Goal: Task Accomplishment & Management: Use online tool/utility

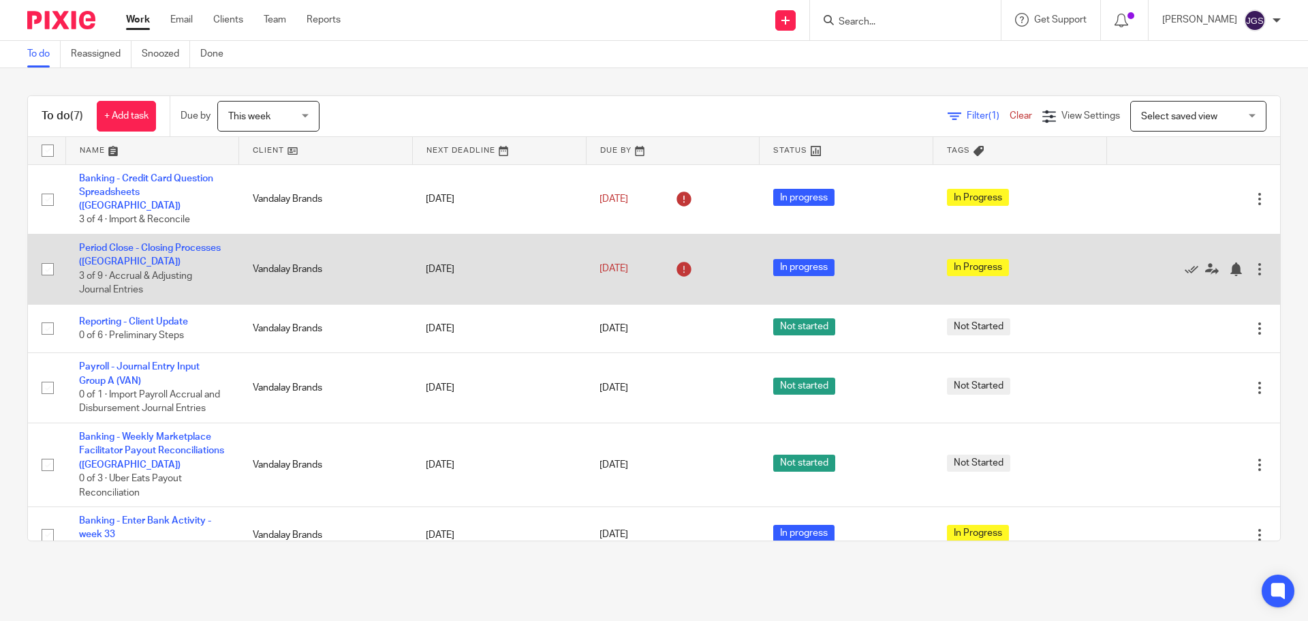
click at [129, 234] on td "Period Close - Closing Processes ([GEOGRAPHIC_DATA]) 3 of 9 · Accrual & Adjusti…" at bounding box center [152, 269] width 174 height 70
click at [127, 244] on link "Period Close - Closing Processes ([GEOGRAPHIC_DATA])" at bounding box center [150, 254] width 142 height 23
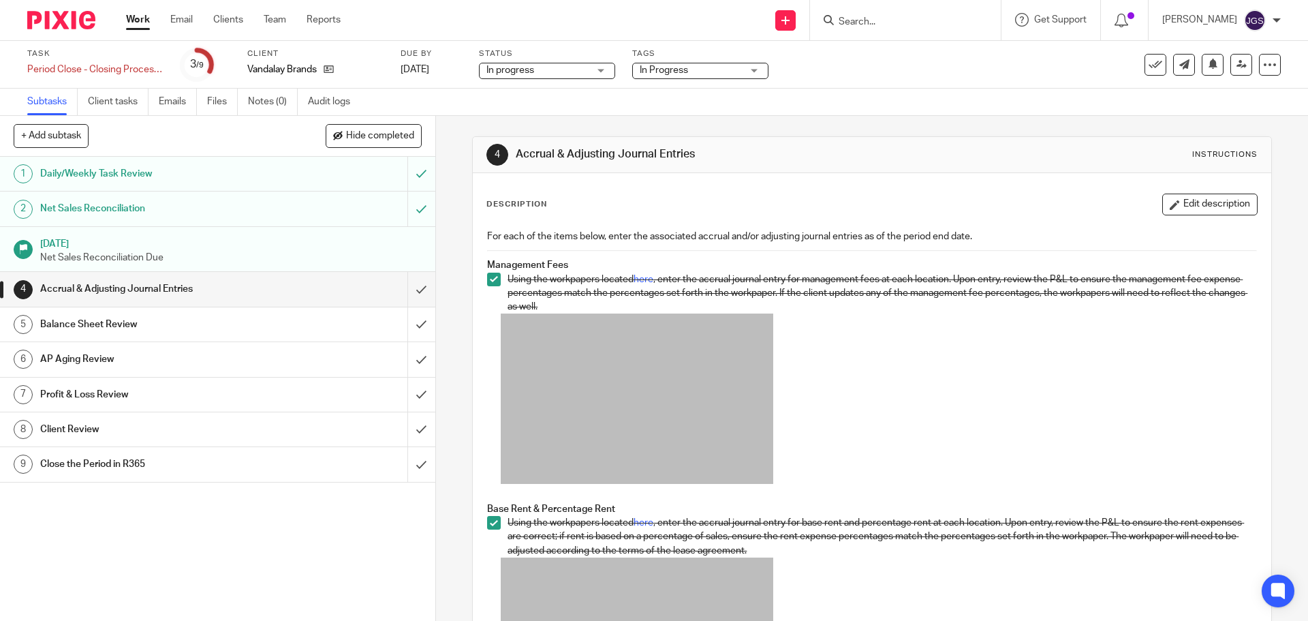
click at [128, 287] on h1 "Accrual & Adjusting Journal Entries" at bounding box center [158, 289] width 236 height 20
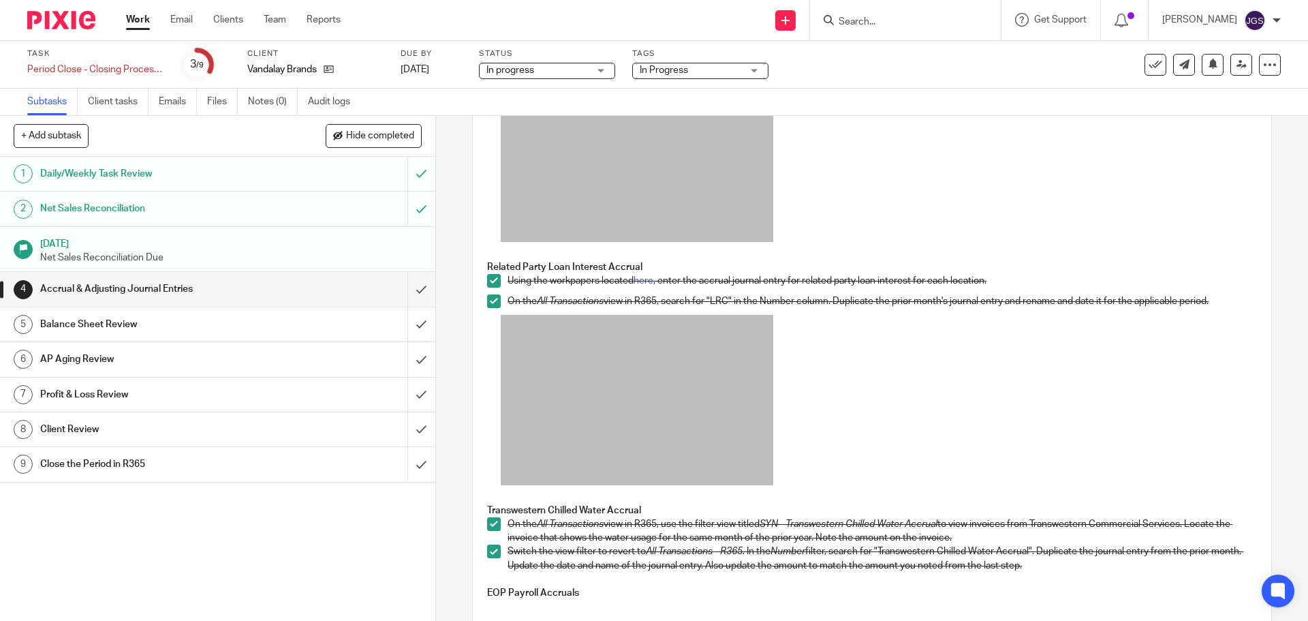
scroll to position [835, 0]
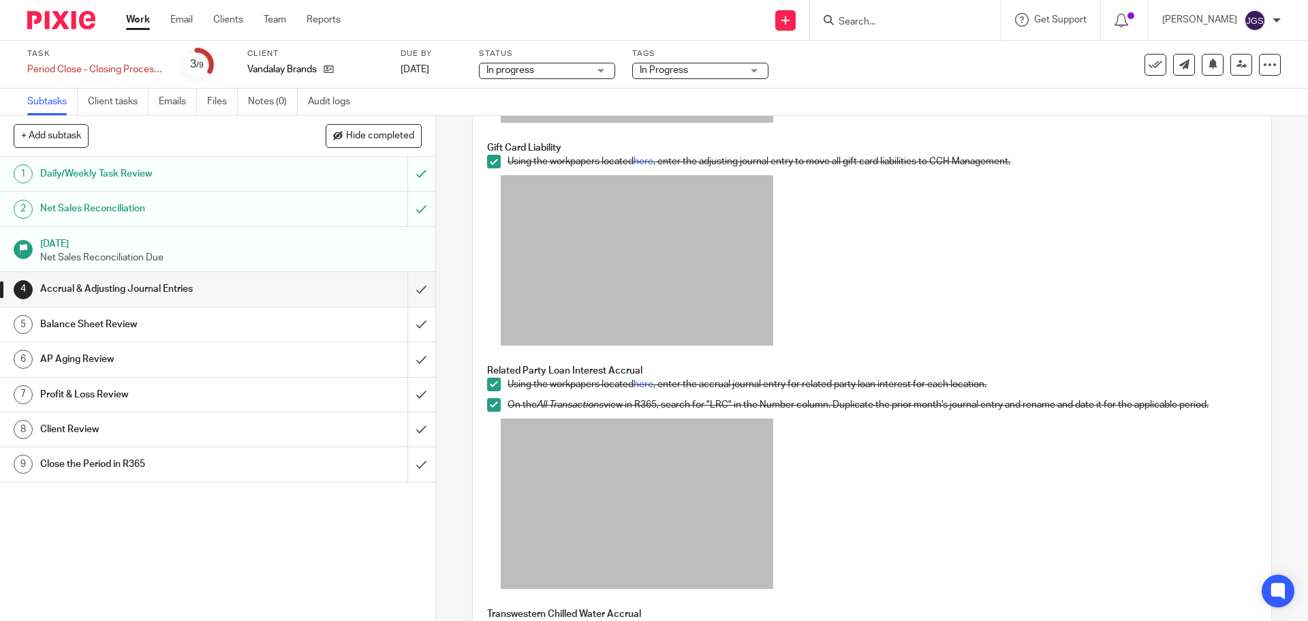
click at [72, 318] on h1 "Balance Sheet Review" at bounding box center [158, 324] width 236 height 20
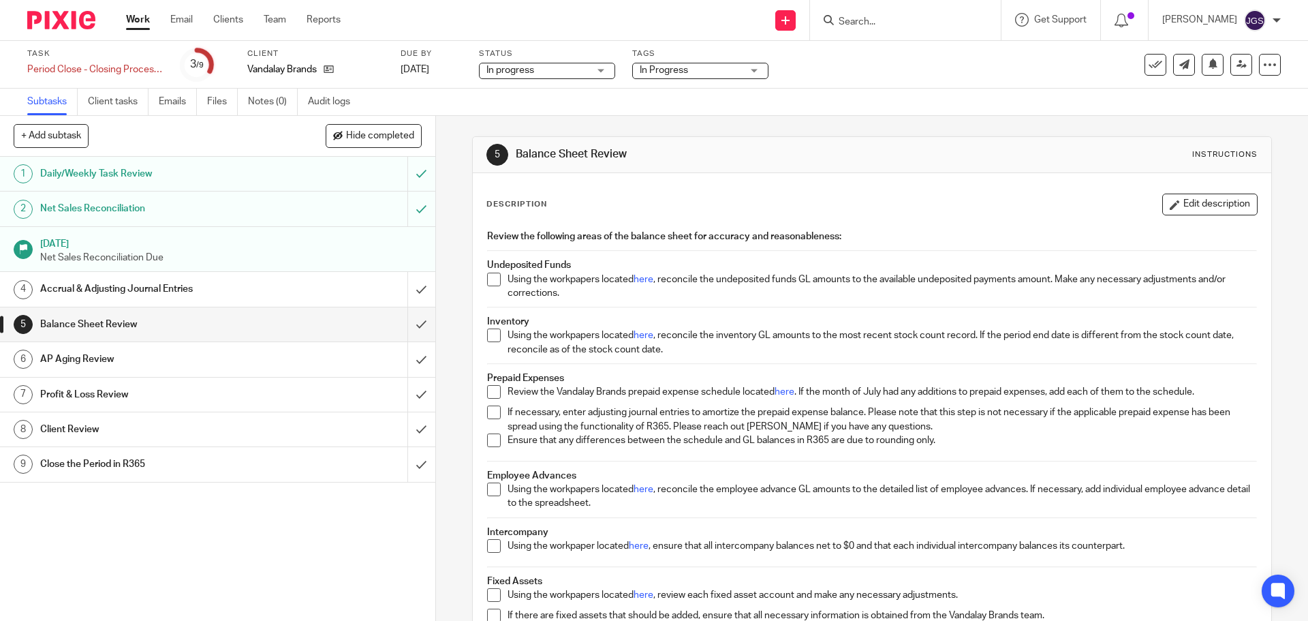
click at [493, 281] on span at bounding box center [494, 280] width 14 height 14
click at [86, 289] on h1 "Accrual & Adjusting Journal Entries" at bounding box center [158, 289] width 236 height 20
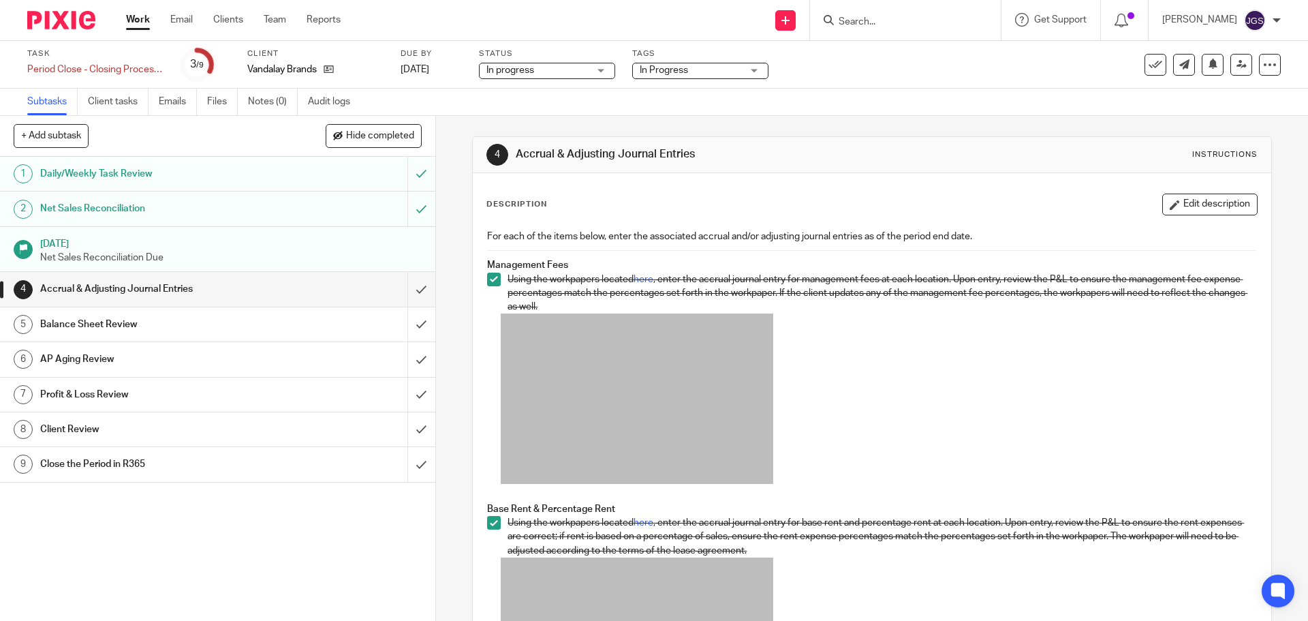
click at [86, 354] on h1 "AP Aging Review" at bounding box center [158, 359] width 236 height 20
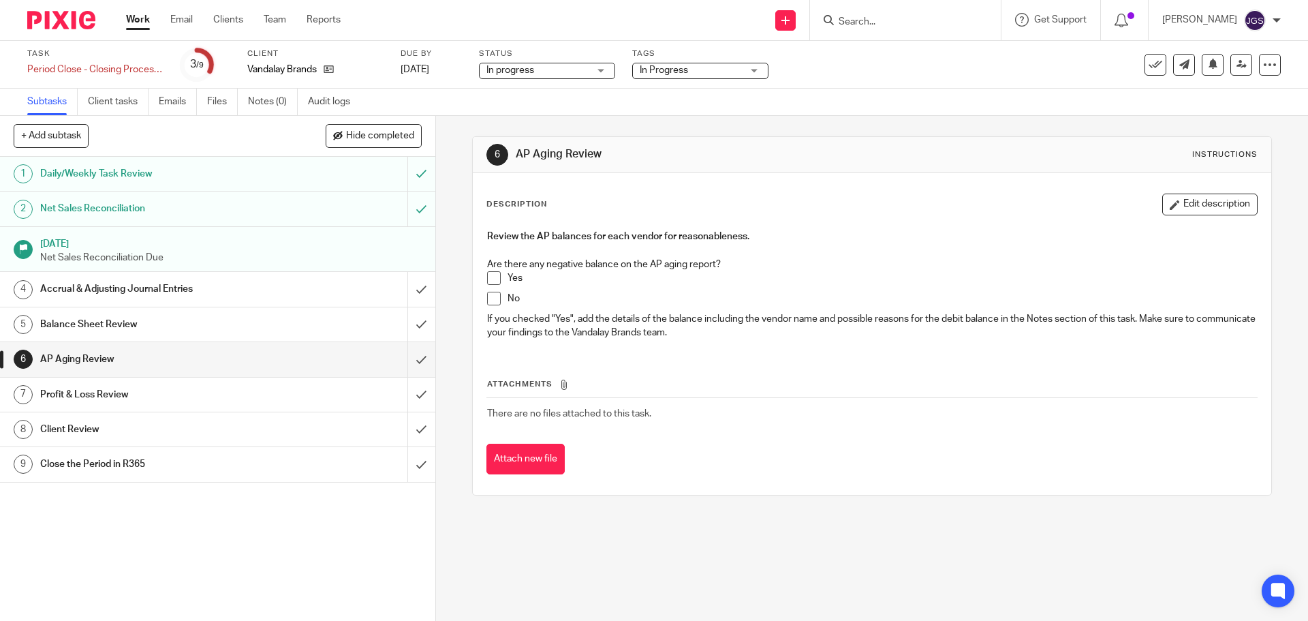
click at [489, 275] on span at bounding box center [494, 278] width 14 height 14
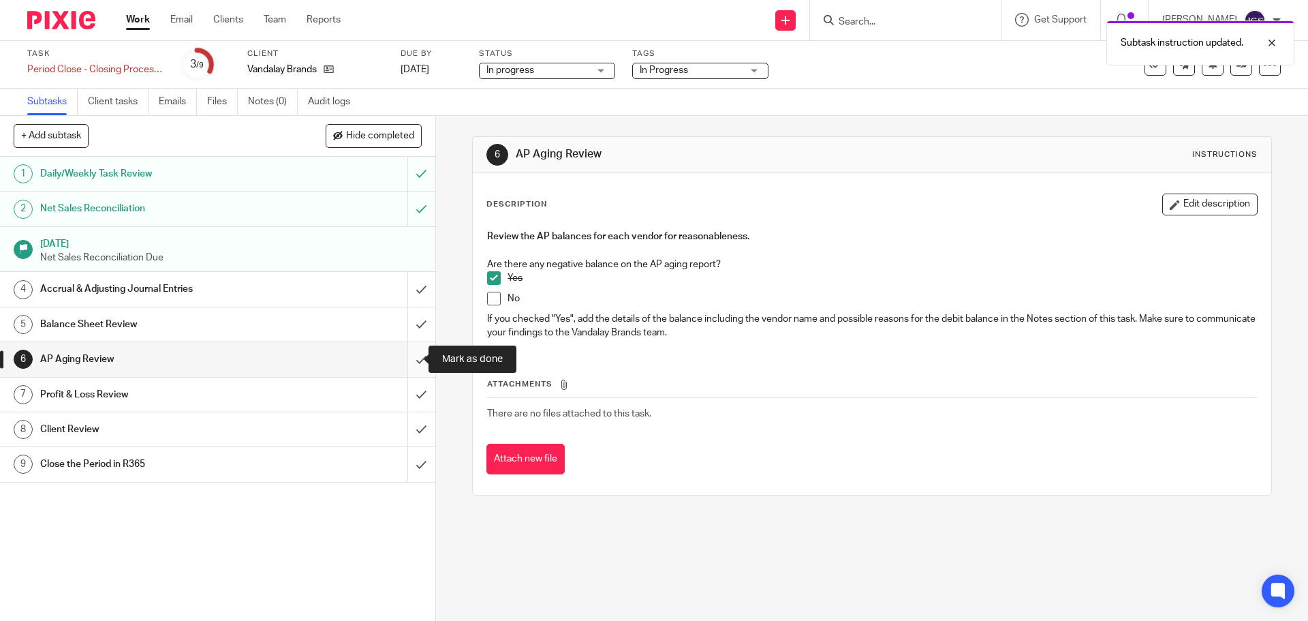
click at [405, 357] on input "submit" at bounding box center [217, 359] width 435 height 34
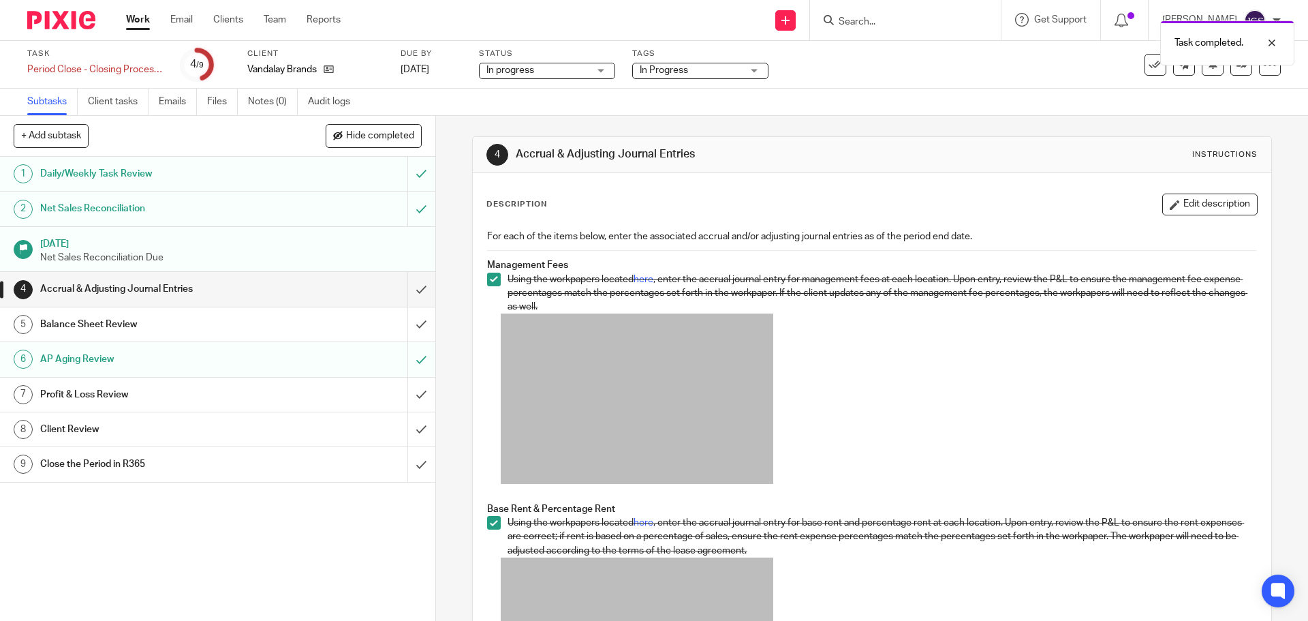
click at [97, 390] on h1 "Profit & Loss Review" at bounding box center [158, 394] width 236 height 20
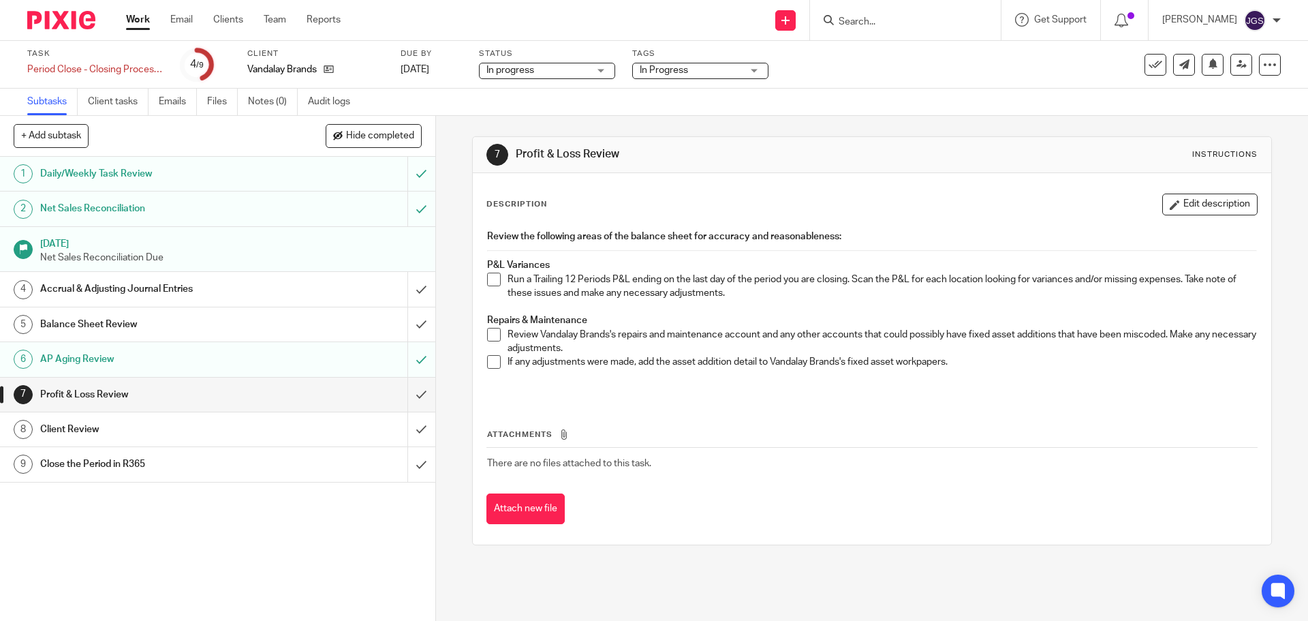
click at [96, 317] on h1 "Balance Sheet Review" at bounding box center [158, 324] width 236 height 20
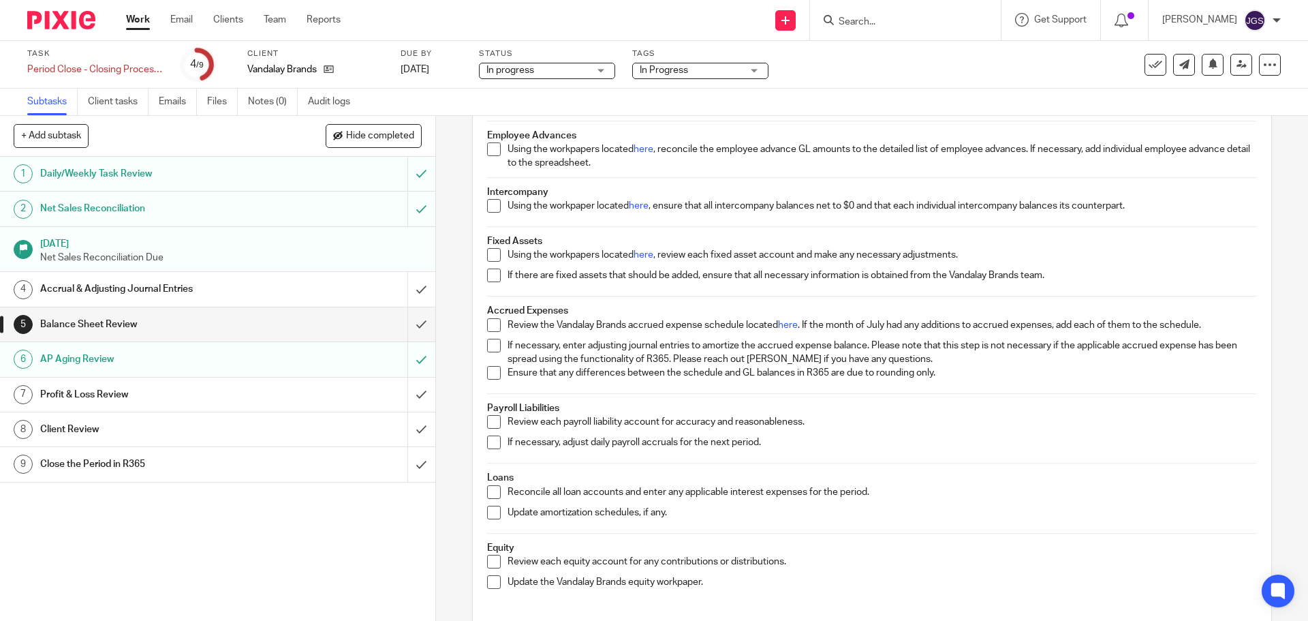
scroll to position [341, 0]
click at [488, 209] on span at bounding box center [494, 205] width 14 height 14
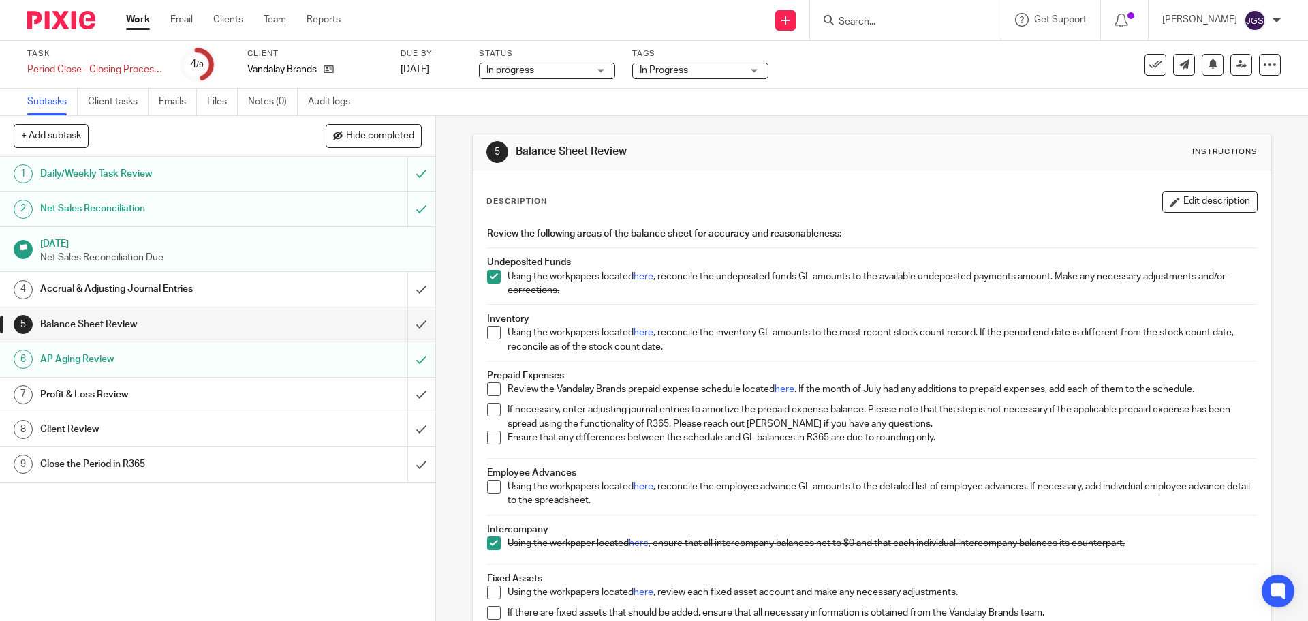
scroll to position [0, 0]
click at [87, 287] on h1 "Accrual & Adjusting Journal Entries" at bounding box center [158, 289] width 236 height 20
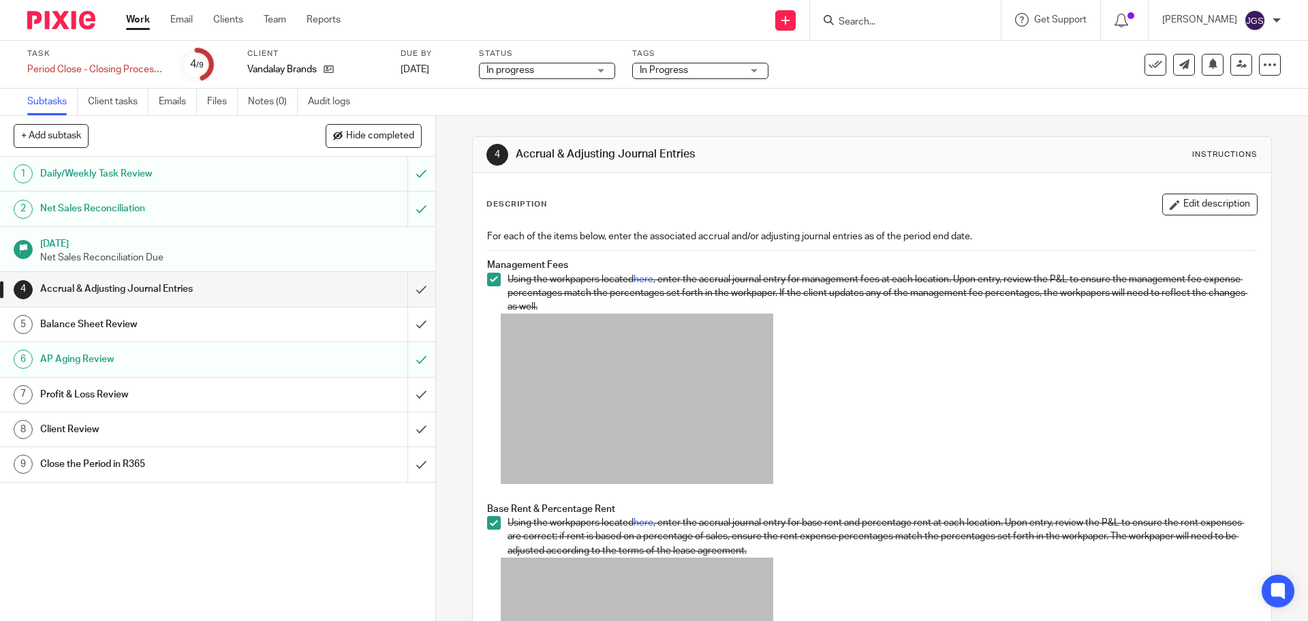
click at [127, 317] on h1 "Balance Sheet Review" at bounding box center [158, 324] width 236 height 20
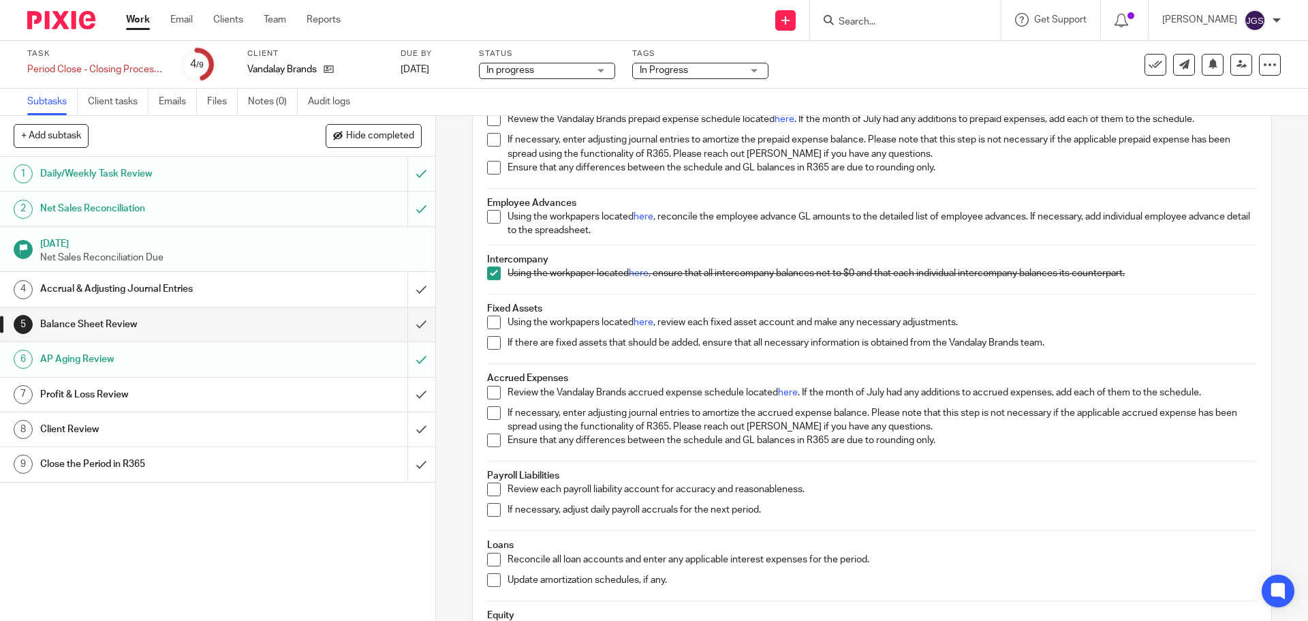
scroll to position [204, 0]
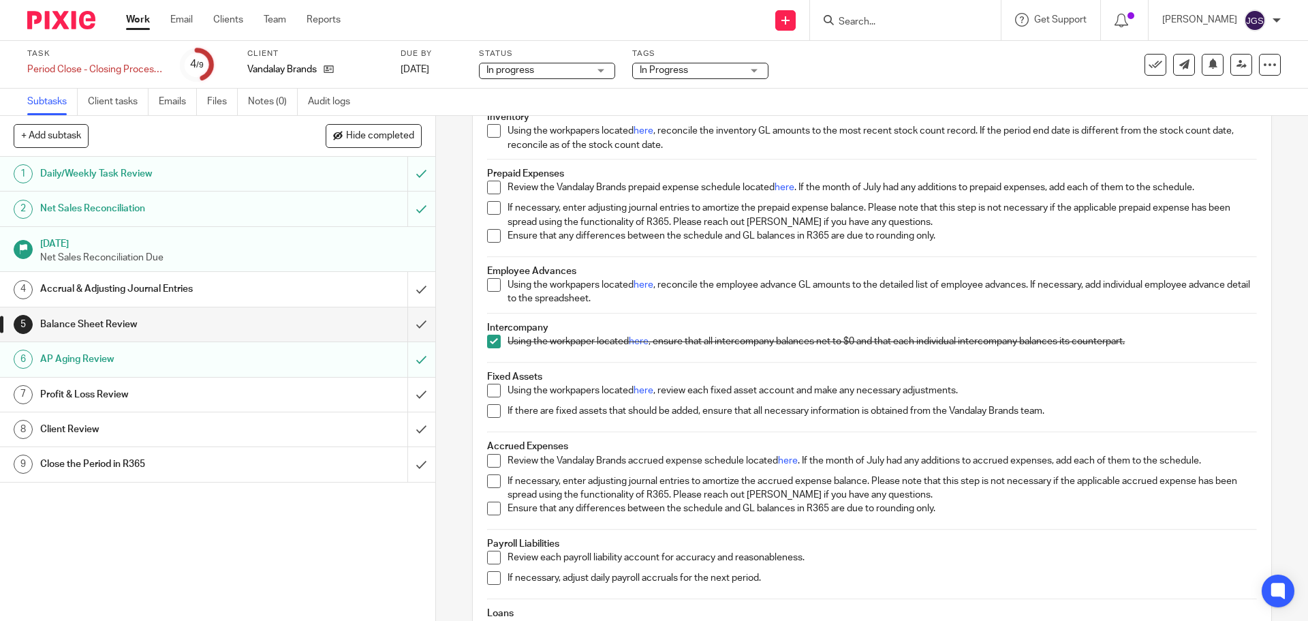
click at [134, 287] on h1 "Accrual & Adjusting Journal Entries" at bounding box center [158, 289] width 236 height 20
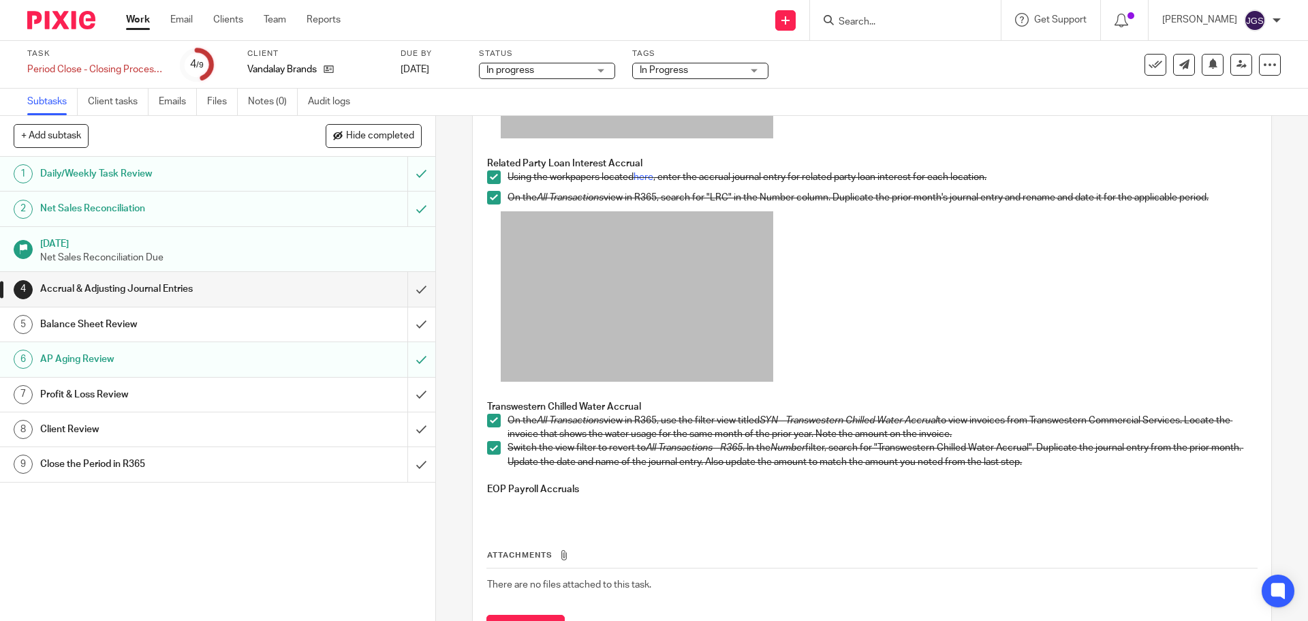
scroll to position [1107, 0]
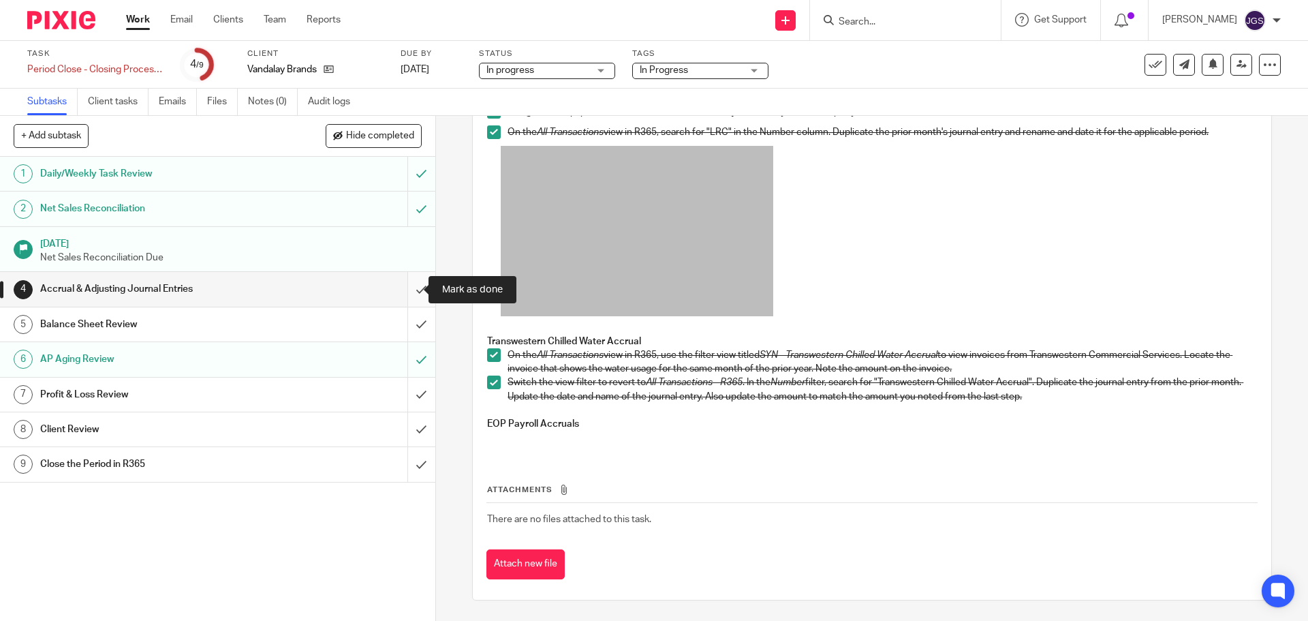
click at [405, 290] on input "submit" at bounding box center [217, 289] width 435 height 34
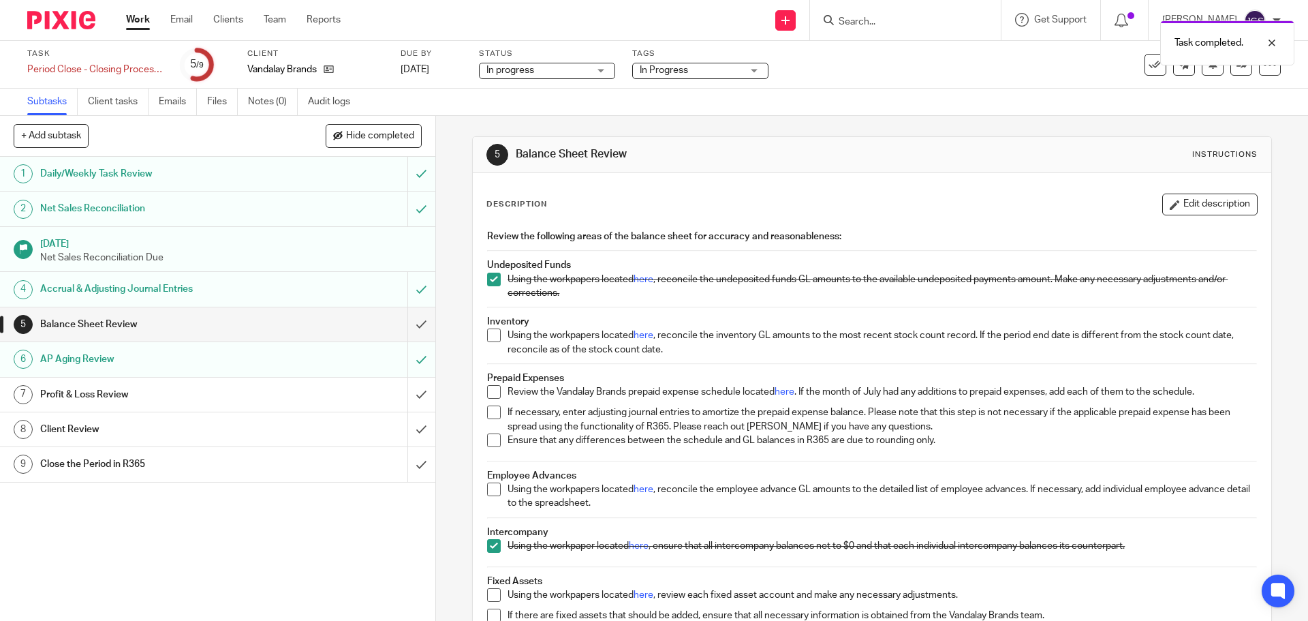
click at [88, 322] on h1 "Balance Sheet Review" at bounding box center [158, 324] width 236 height 20
click at [136, 17] on link "Work" at bounding box center [138, 20] width 24 height 14
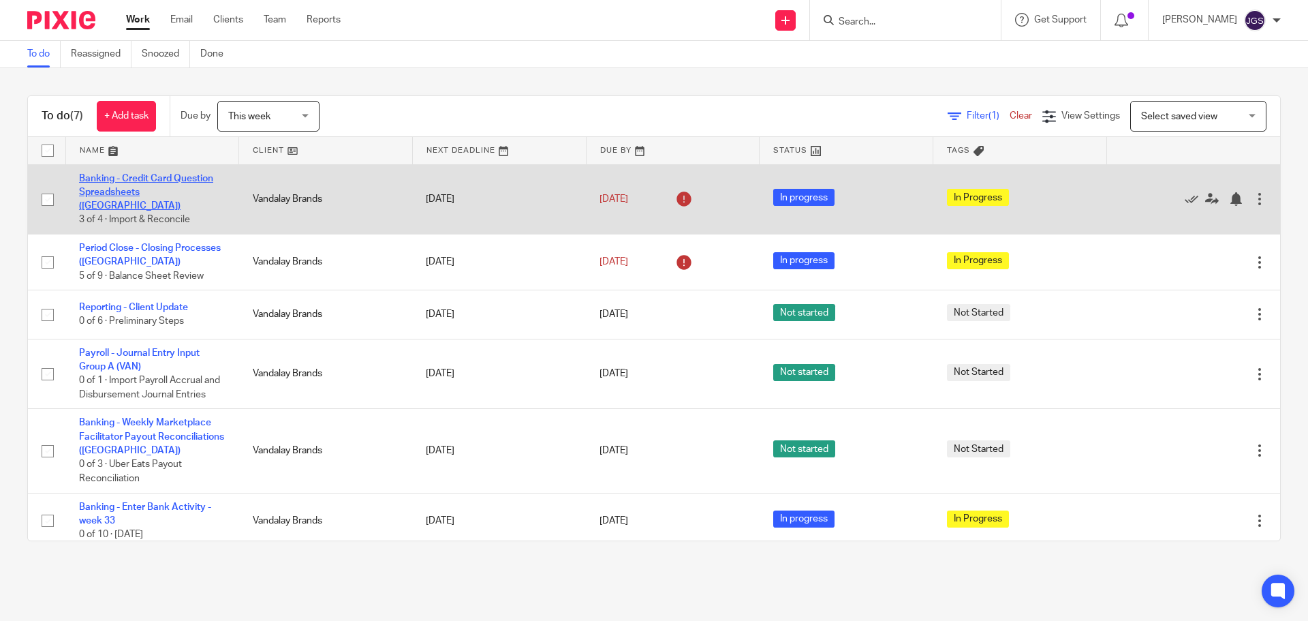
click at [111, 183] on link "Banking - Credit Card Question Spreadsheets ([GEOGRAPHIC_DATA])" at bounding box center [146, 192] width 134 height 37
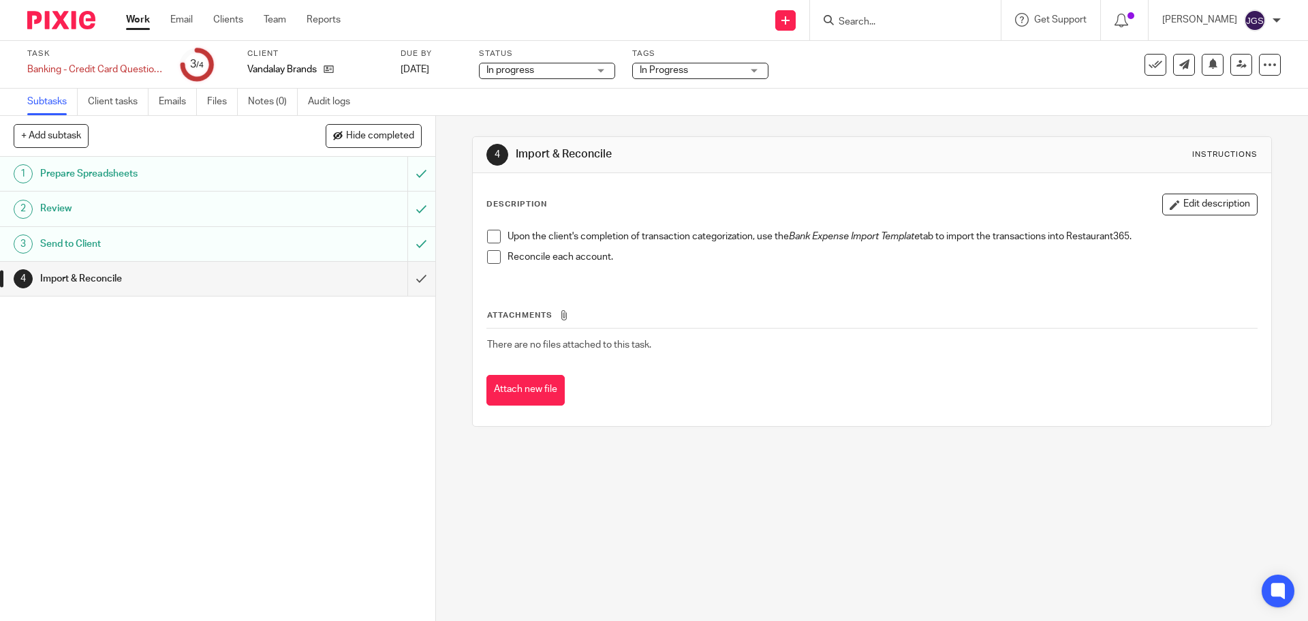
click at [138, 19] on link "Work" at bounding box center [138, 20] width 24 height 14
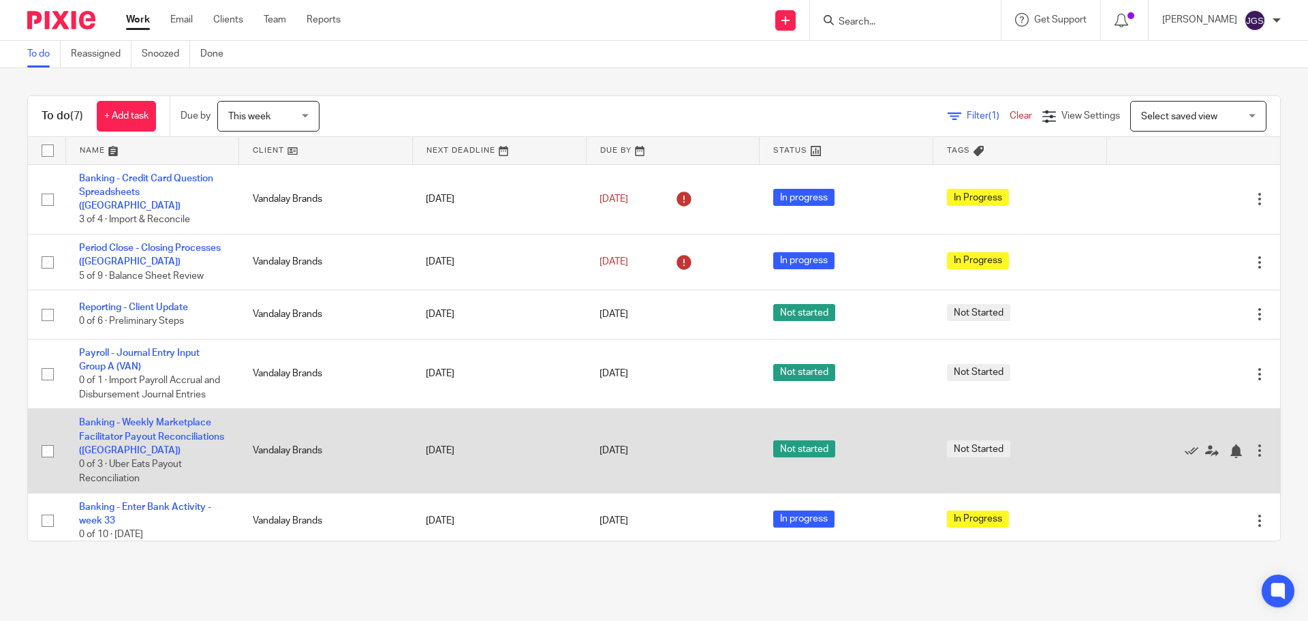
click at [679, 426] on td "Aug 14, 2025" at bounding box center [673, 451] width 174 height 84
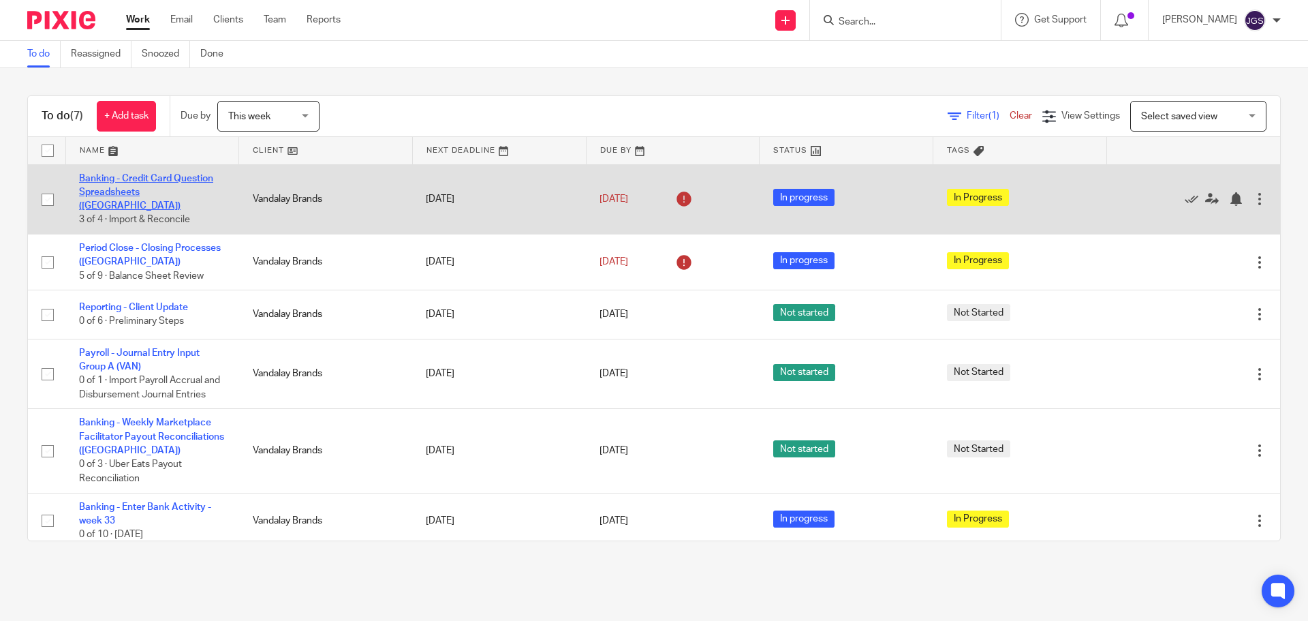
click at [133, 181] on link "Banking - Credit Card Question Spreadsheets ([GEOGRAPHIC_DATA])" at bounding box center [146, 192] width 134 height 37
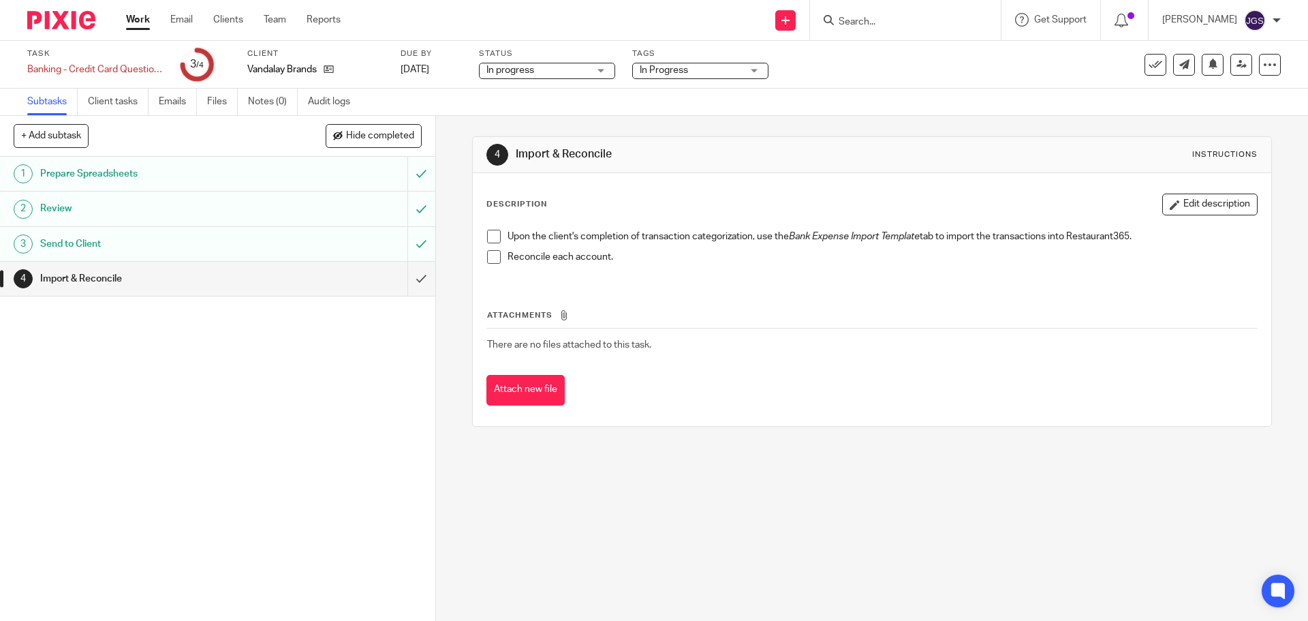
click at [136, 17] on link "Work" at bounding box center [138, 20] width 24 height 14
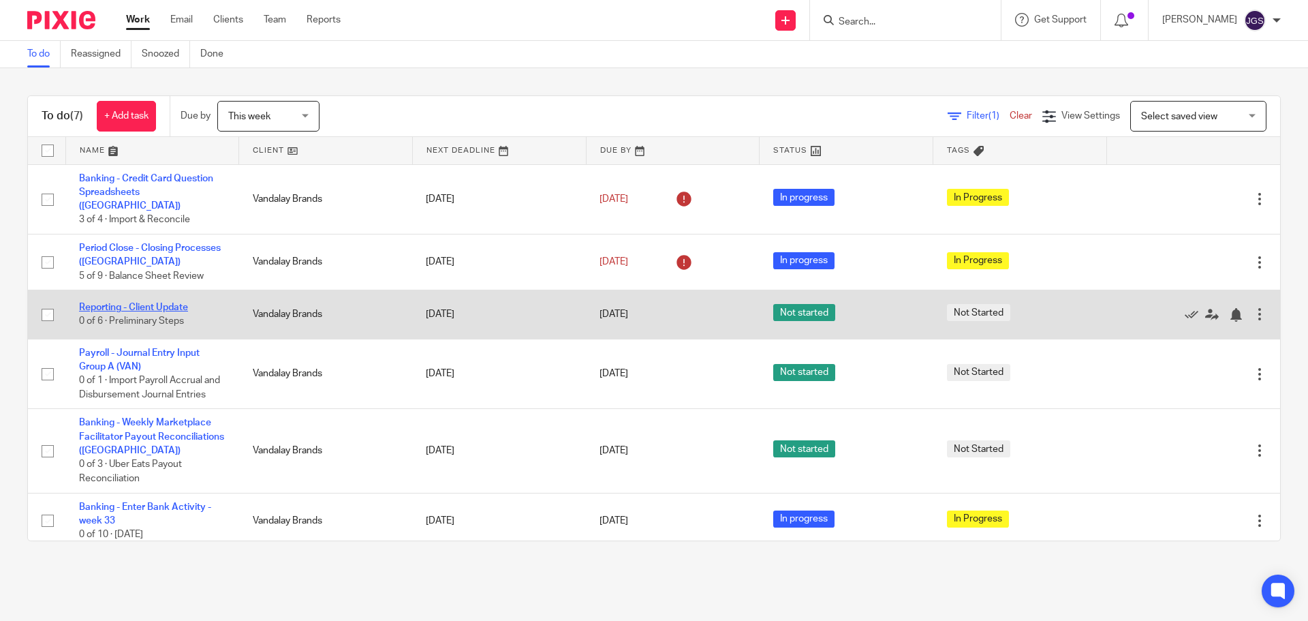
click at [124, 302] on link "Reporting - Client Update" at bounding box center [133, 307] width 109 height 10
